Goal: Navigation & Orientation: Find specific page/section

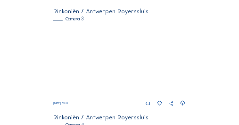
scroll to position [387, 0]
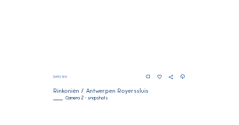
scroll to position [208, 0]
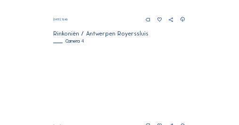
scroll to position [450, 0]
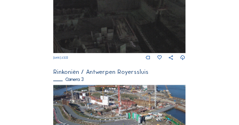
scroll to position [359, 0]
